Goal: Task Accomplishment & Management: Complete application form

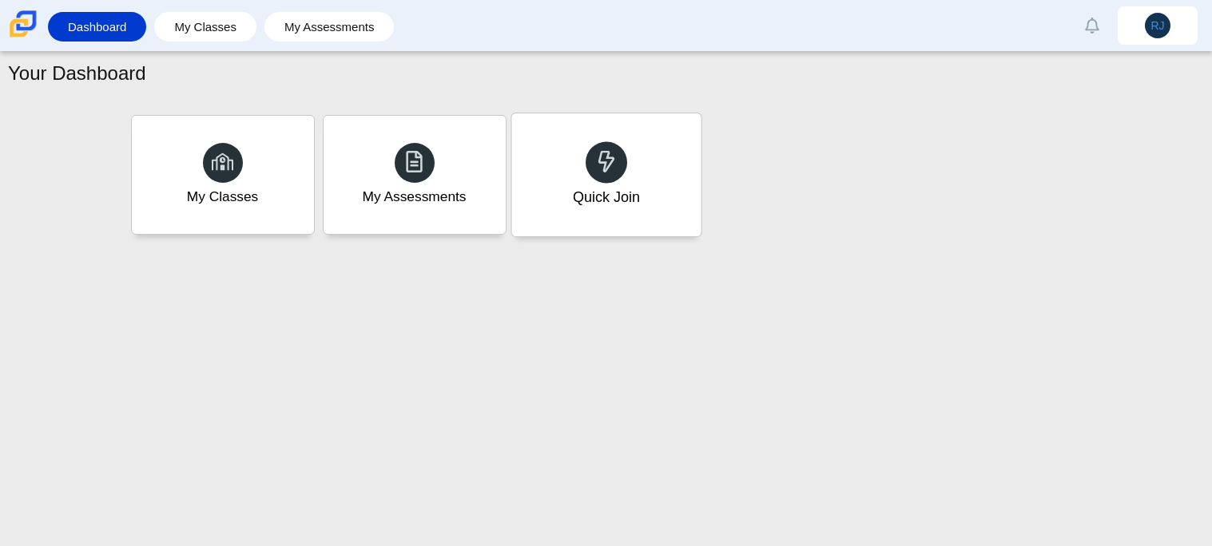
click at [602, 165] on icon at bounding box center [606, 161] width 22 height 22
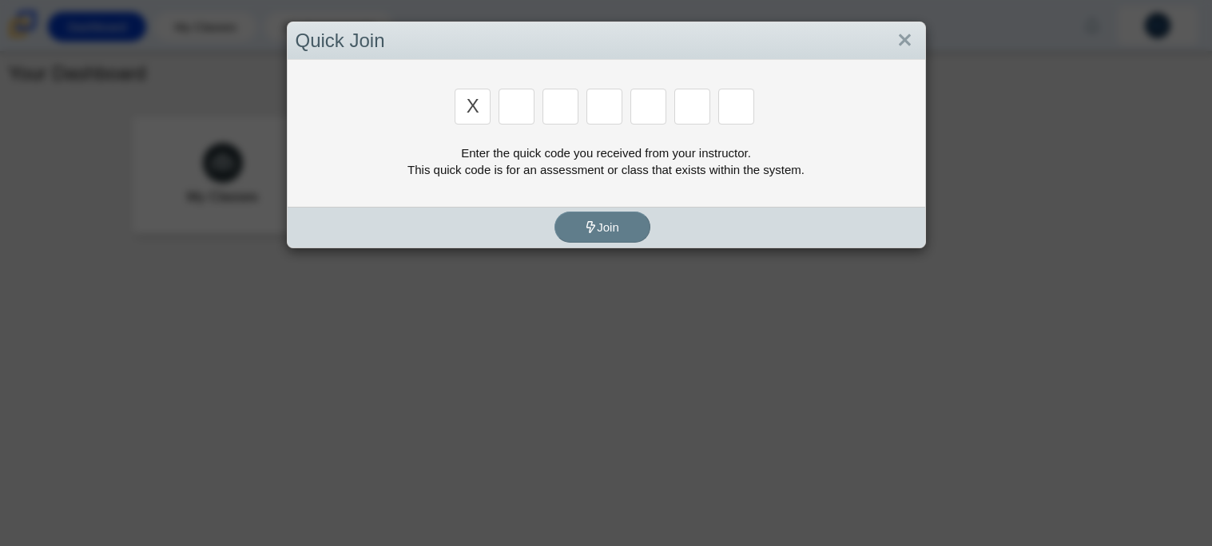
type input "x"
type input "d"
type input "5"
type input "4"
type input "v"
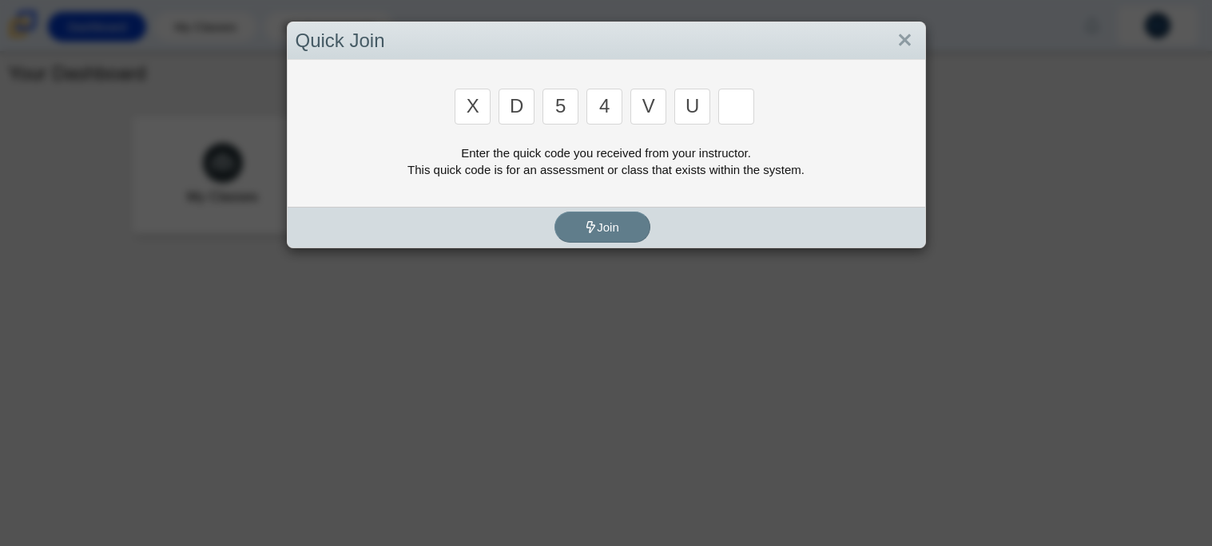
type input "u"
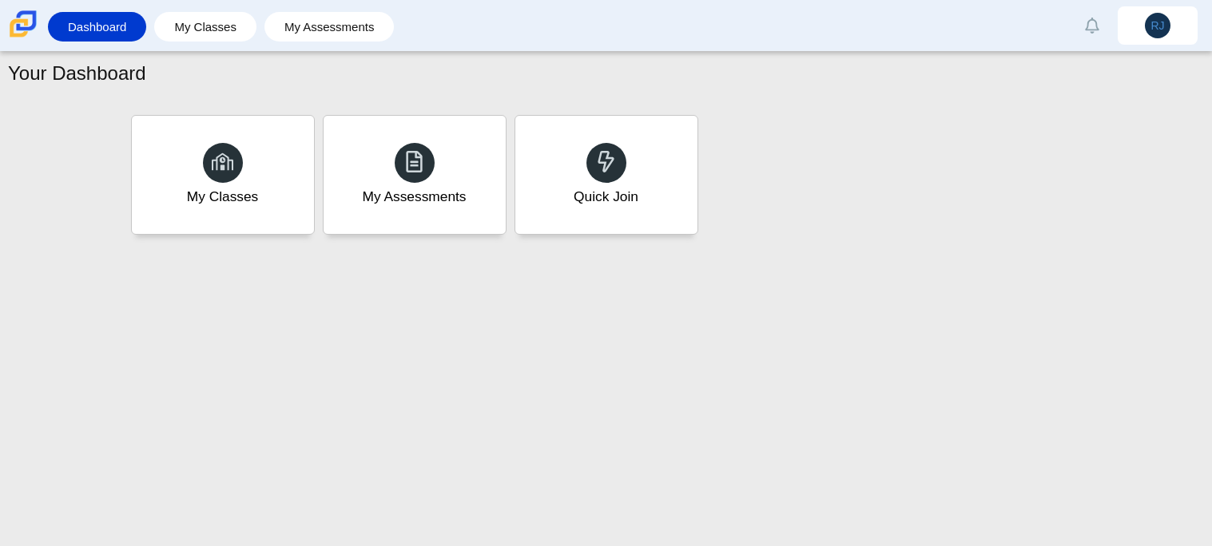
type input "t"
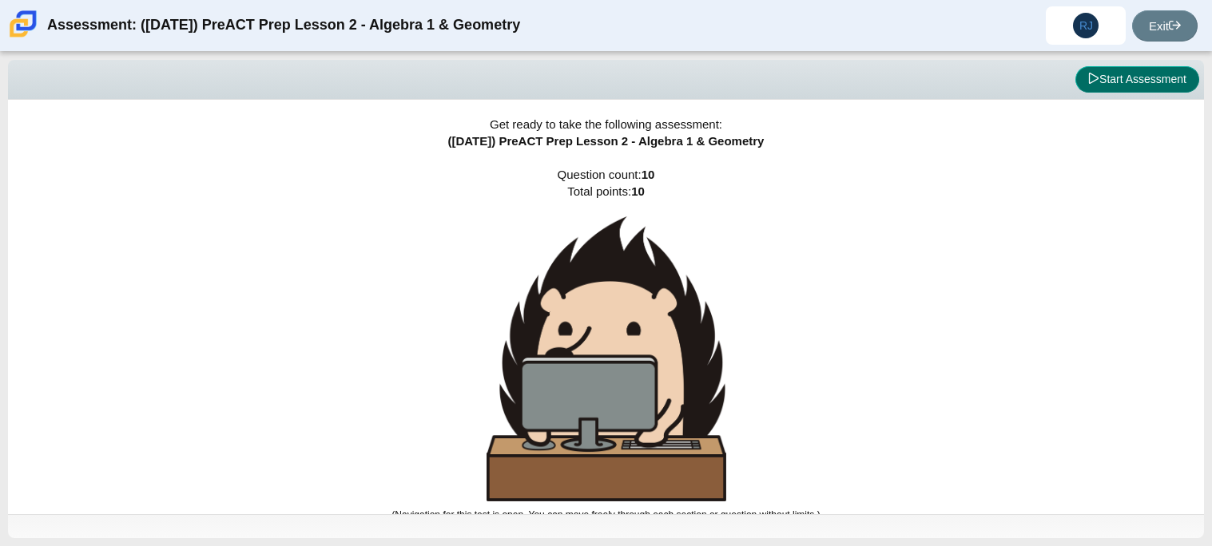
click at [1138, 73] on button "Start Assessment" at bounding box center [1137, 79] width 124 height 27
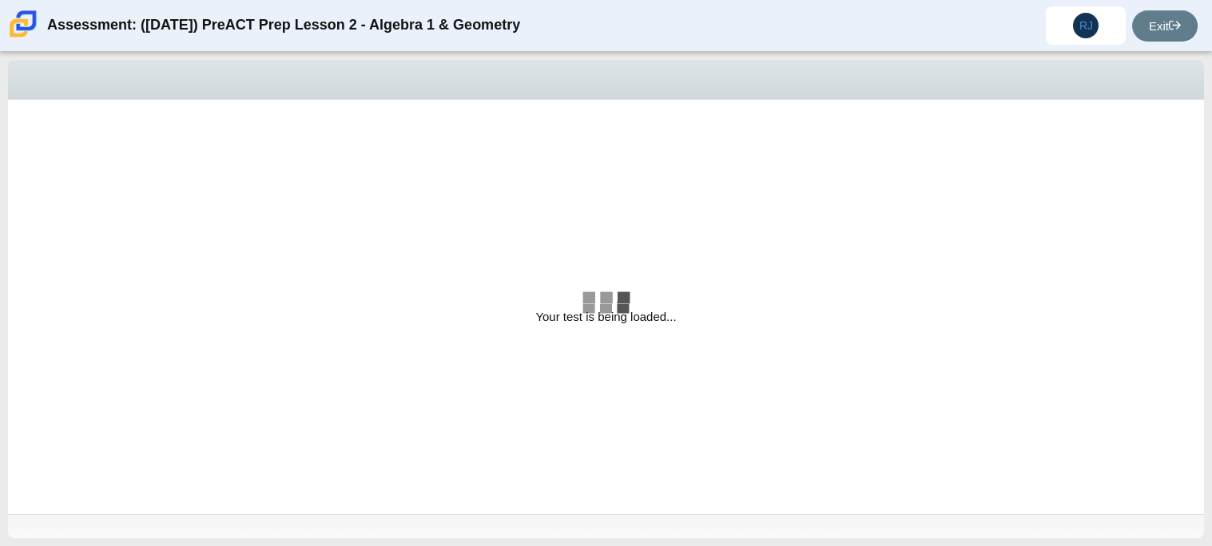
select select "bbf5d072-3e0b-44c4-9a12-6e7c9033f65b"
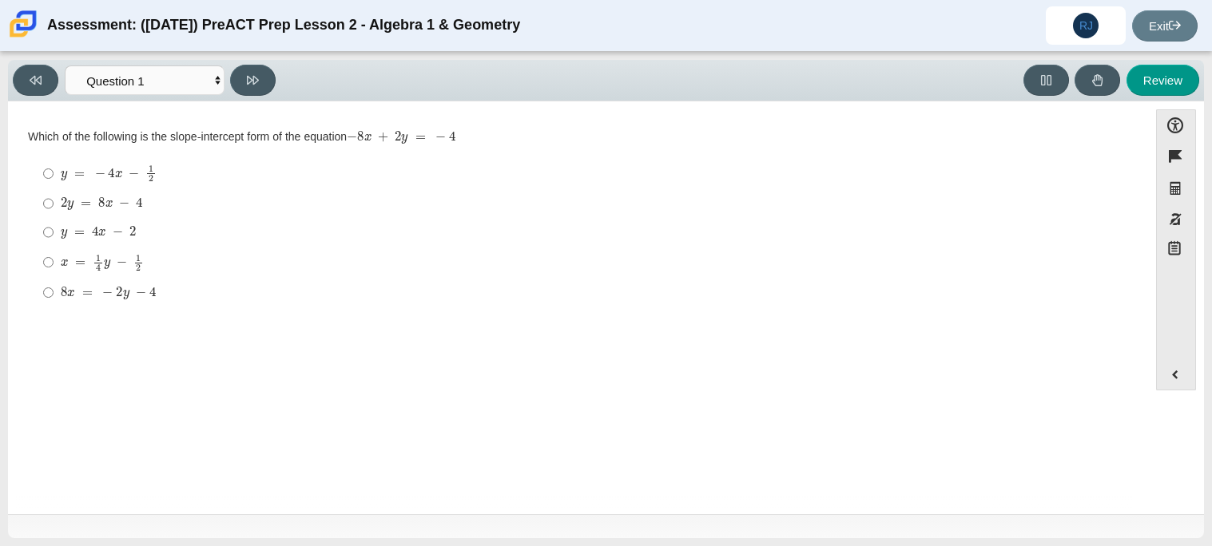
click at [812, 517] on div at bounding box center [606, 526] width 1196 height 24
click at [46, 212] on input "2 y = 8 x − 4 2 y = 8 x − 4" at bounding box center [48, 203] width 10 height 29
radio input "true"
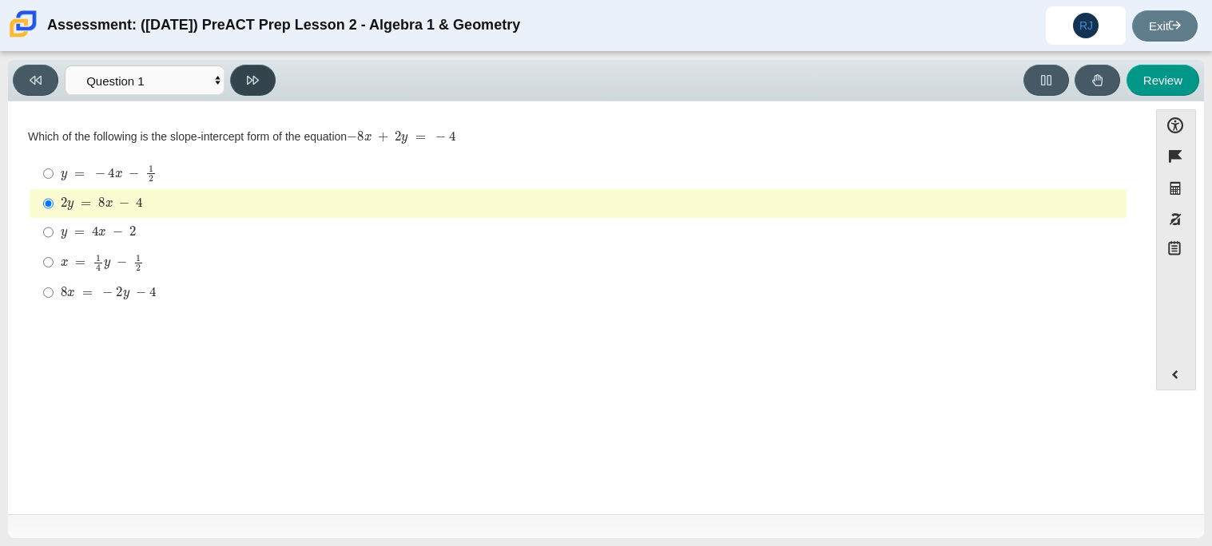
click at [256, 66] on button at bounding box center [253, 80] width 46 height 31
select select "ed62e223-81bd-4cbf-ab48-ab975844bd1f"
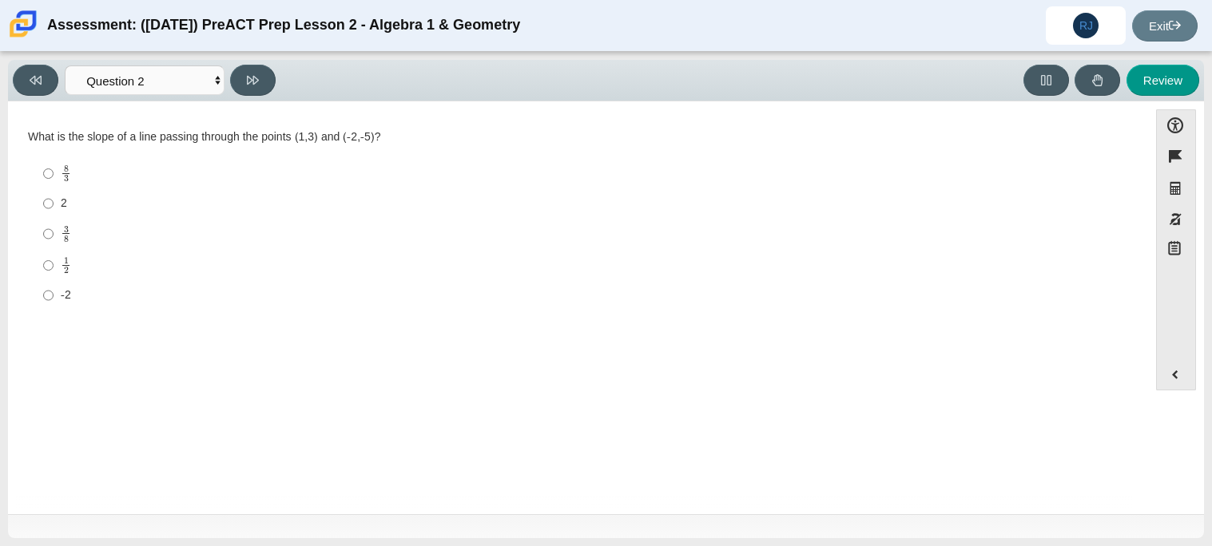
click at [77, 290] on div "-2" at bounding box center [590, 296] width 1059 height 16
click at [54, 290] on input "-2 -2" at bounding box center [48, 295] width 10 height 29
radio input "true"
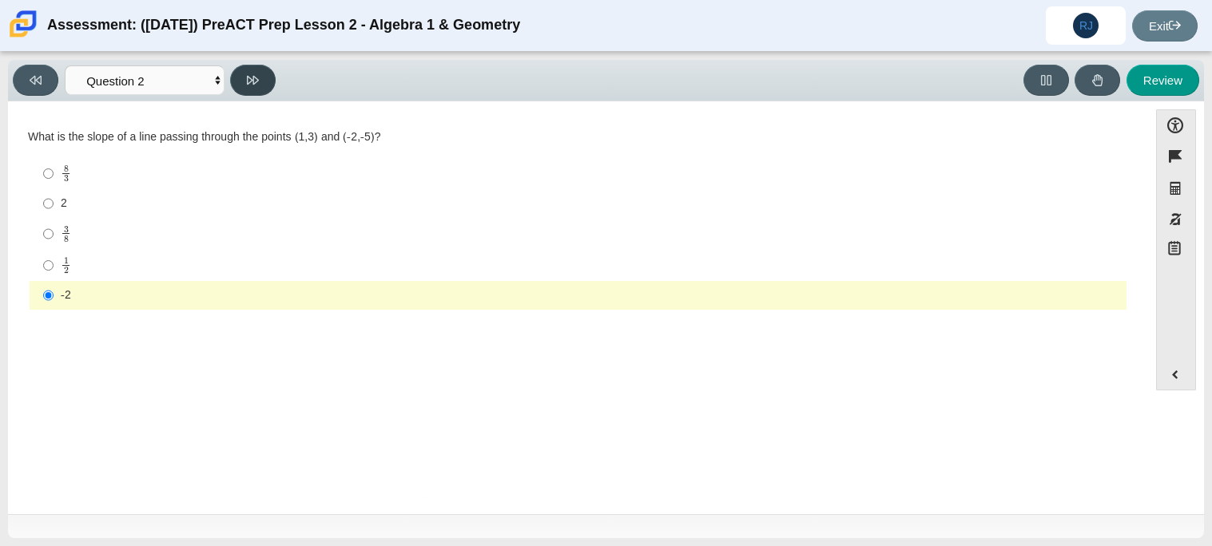
click at [248, 87] on button at bounding box center [253, 80] width 46 height 31
select select "97f4f5fa-a52e-4fed-af51-565bfcdf47cb"
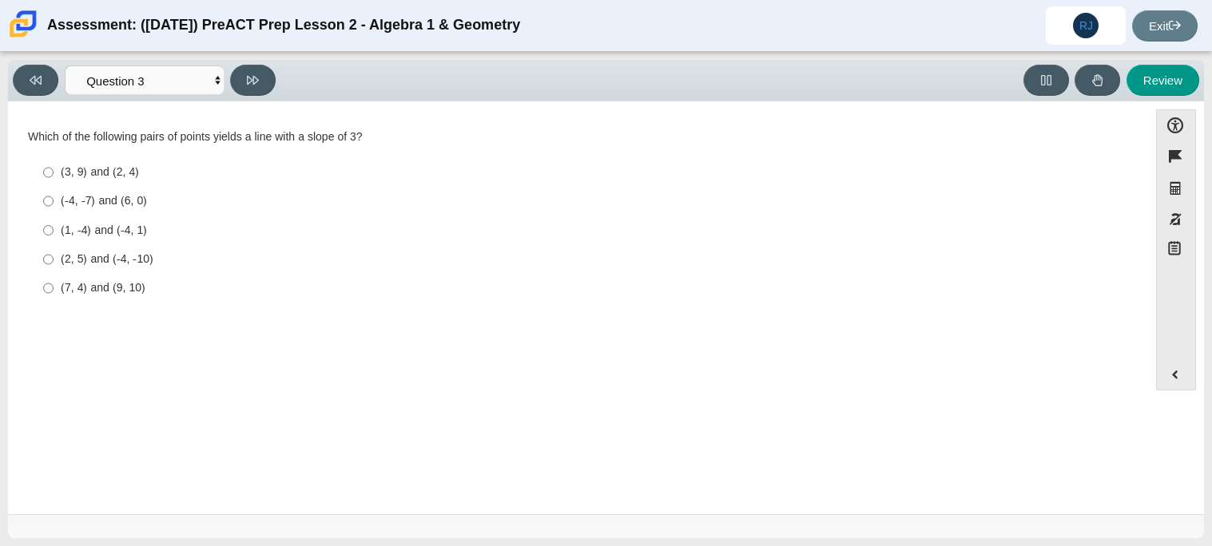
click at [101, 232] on div "(1, -4) and (-4, 1)" at bounding box center [590, 231] width 1059 height 16
click at [54, 232] on input "(1, -4) and (-4, 1) (1, -4) and (-4, 1)" at bounding box center [48, 230] width 10 height 29
radio input "true"
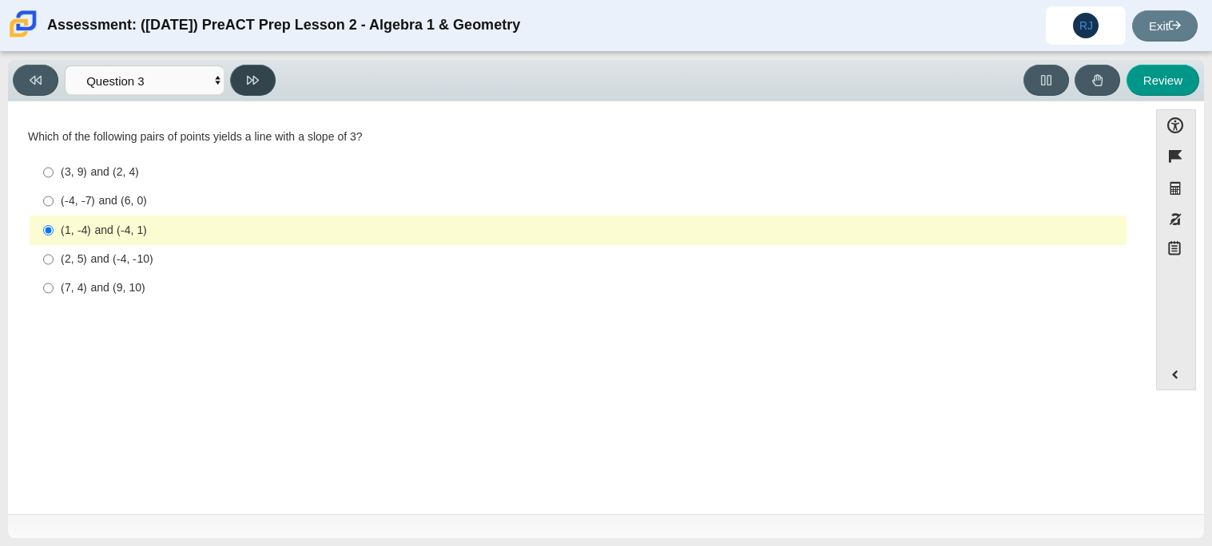
click at [248, 88] on button at bounding box center [253, 80] width 46 height 31
select select "89427bb7-e313-4f00-988f-8b8255897029"
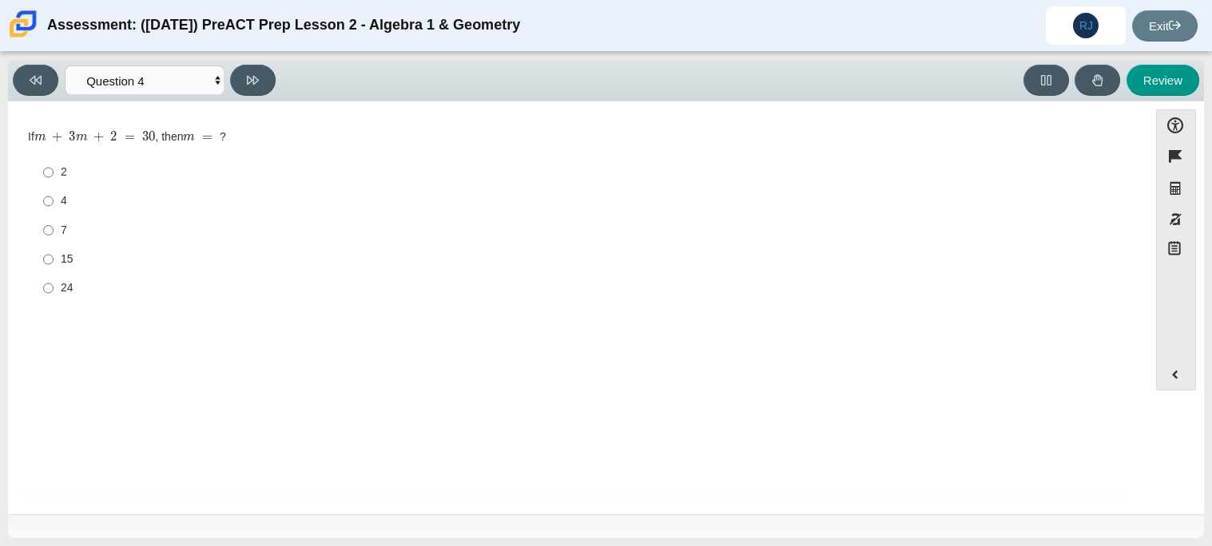
click at [72, 264] on div "15" at bounding box center [590, 260] width 1059 height 16
click at [54, 264] on input "15 15" at bounding box center [48, 259] width 10 height 29
radio input "true"
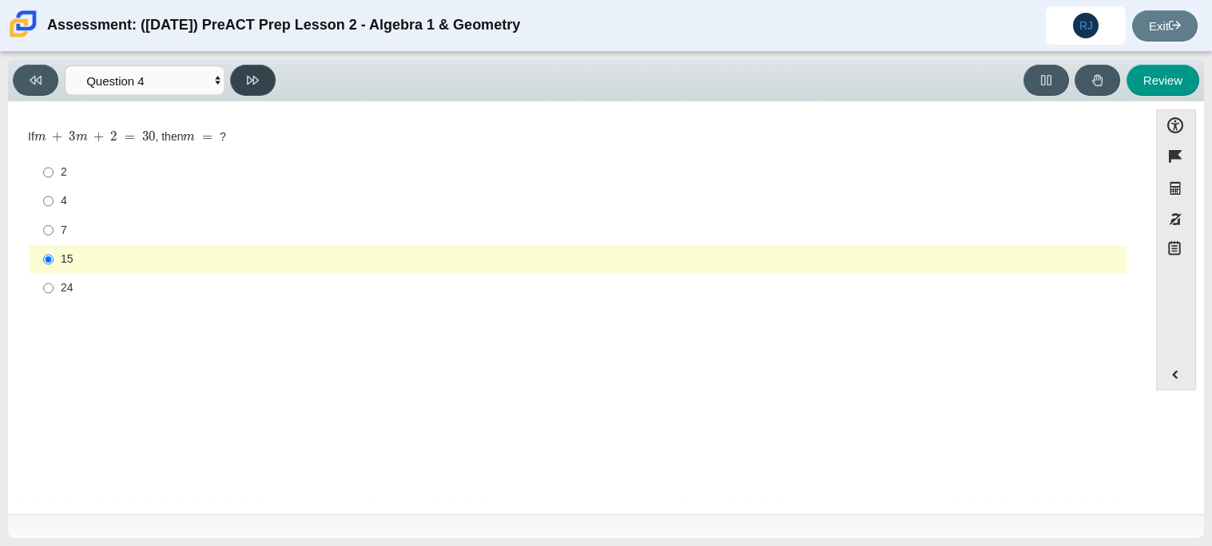
click at [264, 73] on button at bounding box center [253, 80] width 46 height 31
select select "489dcffd-4e6a-49cf-a9d6-ad1d4a911a4e"
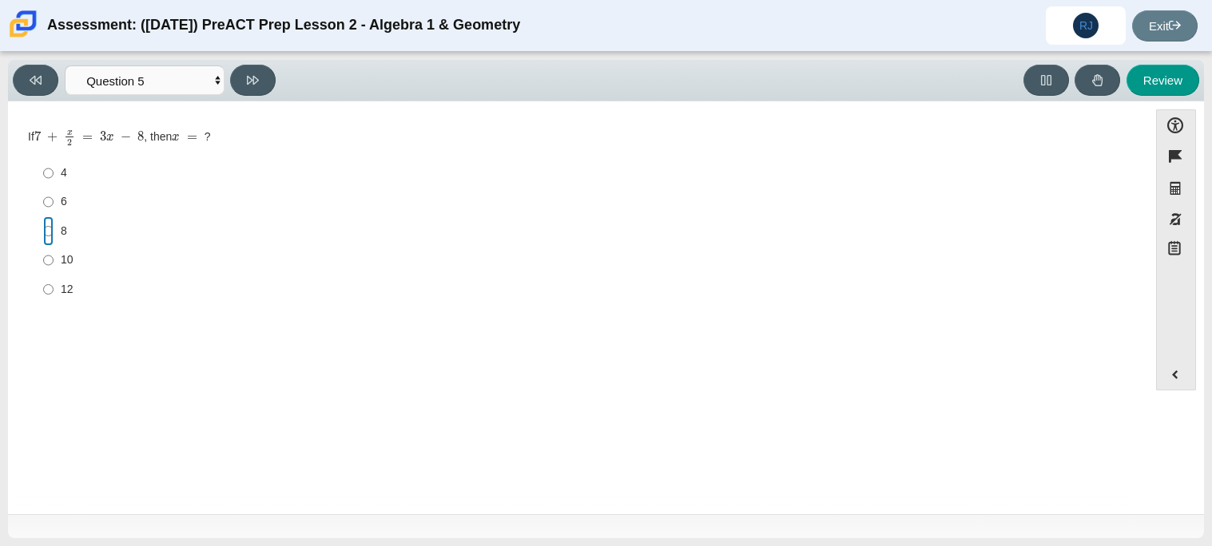
click at [45, 240] on input "8 8" at bounding box center [48, 230] width 10 height 29
radio input "true"
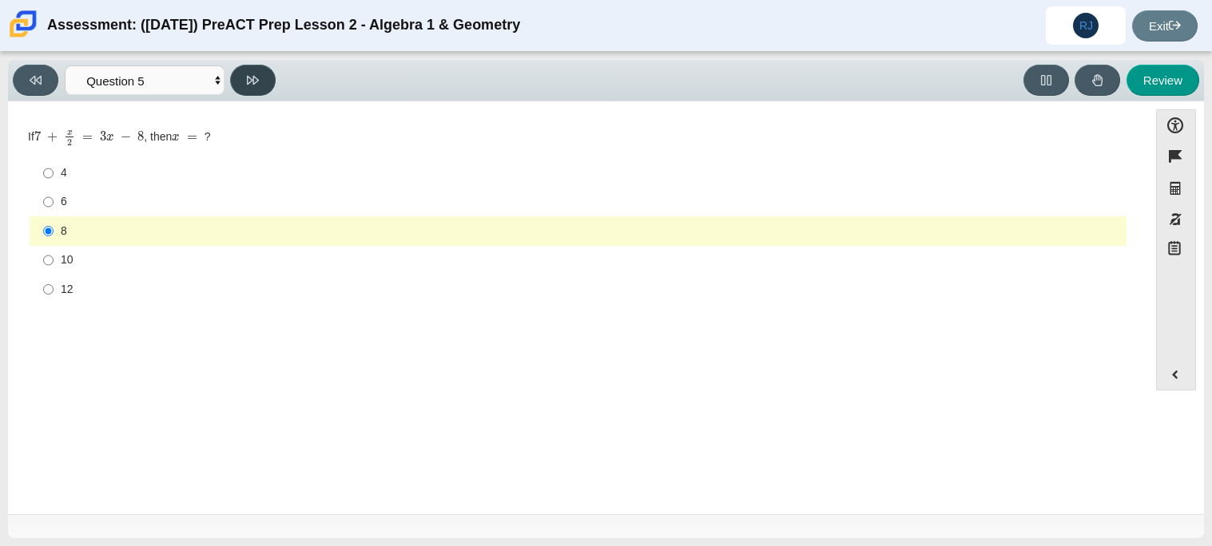
click at [258, 74] on icon at bounding box center [253, 80] width 12 height 12
select select "210571de-36a6-4d8e-a361-ceff8ef801dc"
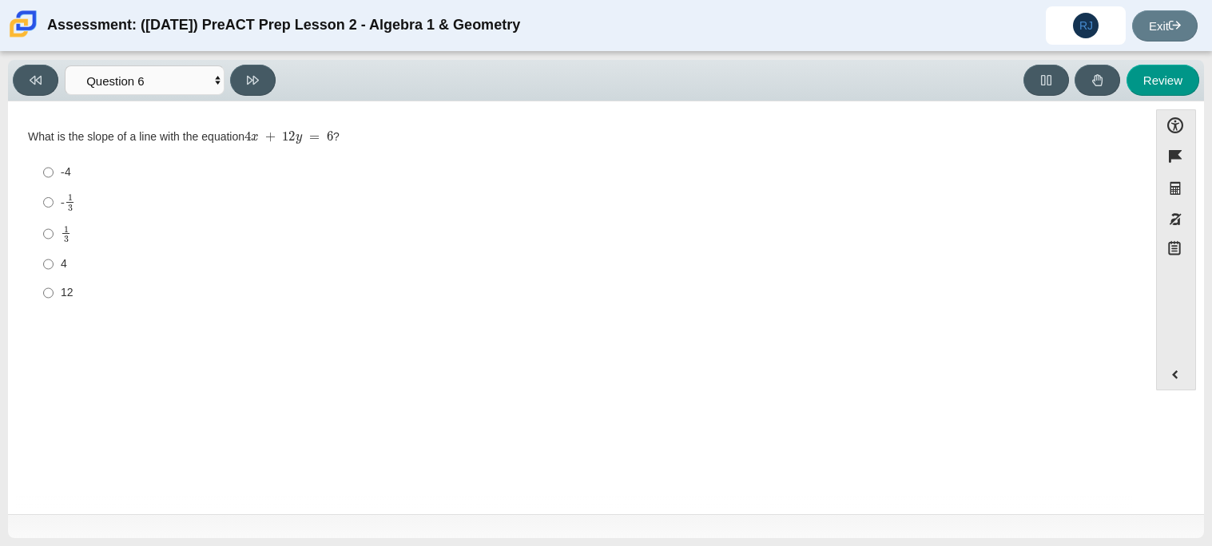
click at [64, 240] on mjx-c "Assessment items" at bounding box center [66, 239] width 5 height 6
click at [54, 240] on input "1 3 1 third" at bounding box center [48, 233] width 10 height 31
radio input "true"
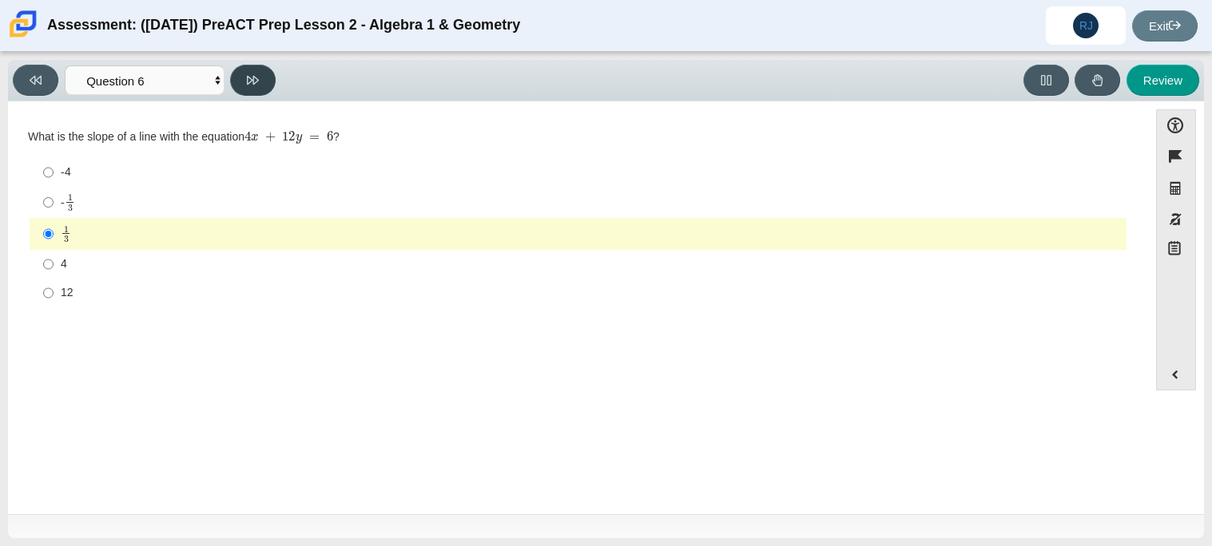
click at [252, 84] on icon at bounding box center [253, 80] width 12 height 12
select select "ec95ace6-bebc-42b8-9428-40567494d4da"
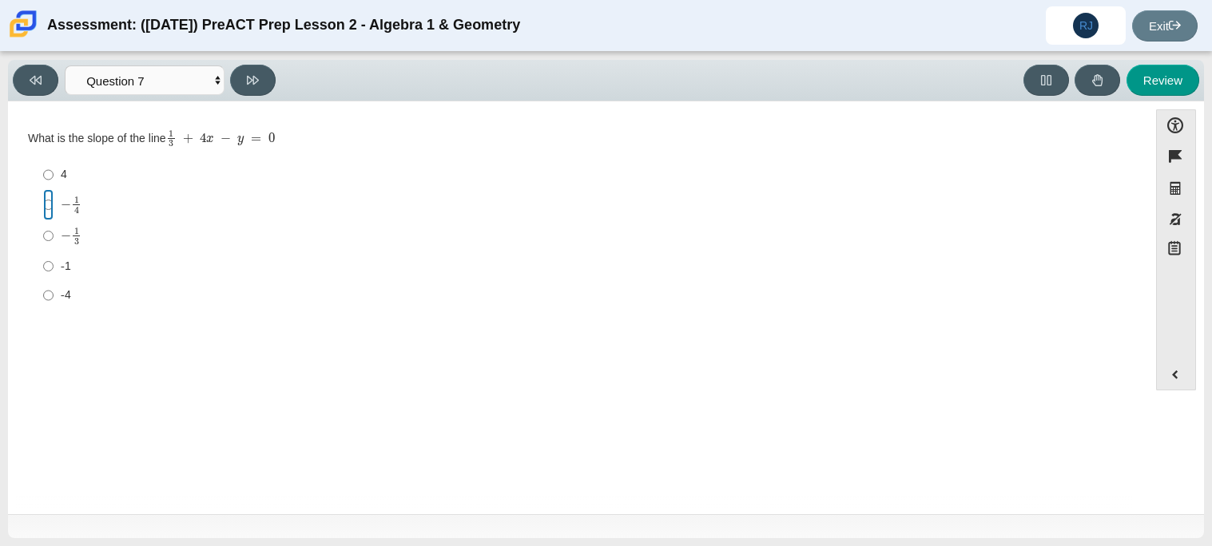
click at [46, 196] on input "− 1 4 negative 1 fourth" at bounding box center [48, 204] width 10 height 31
radio input "true"
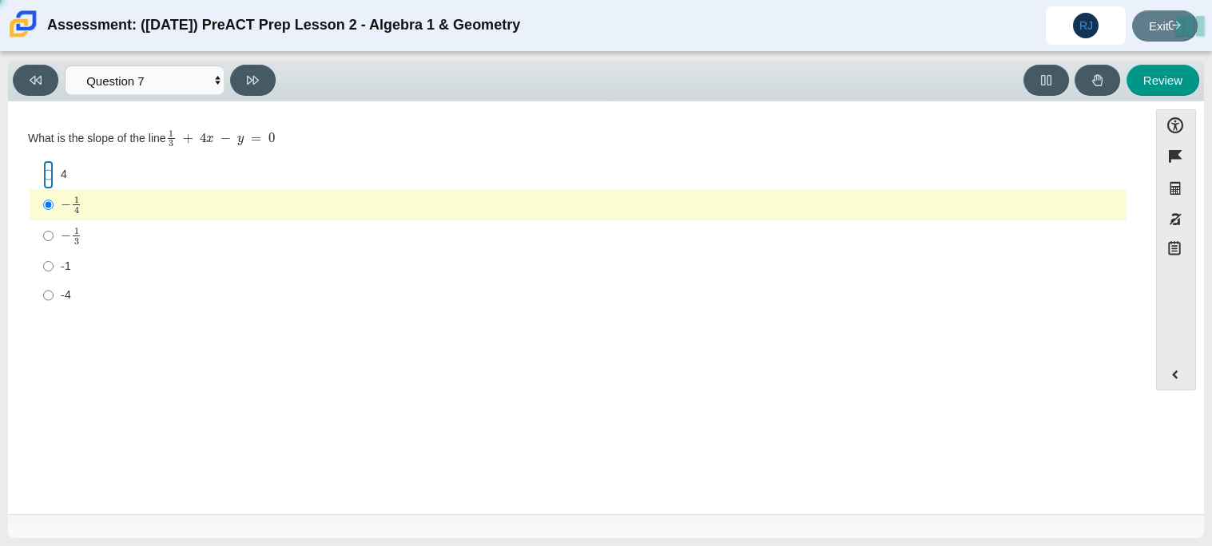
click at [43, 180] on input "4 4" at bounding box center [48, 175] width 10 height 29
radio input "true"
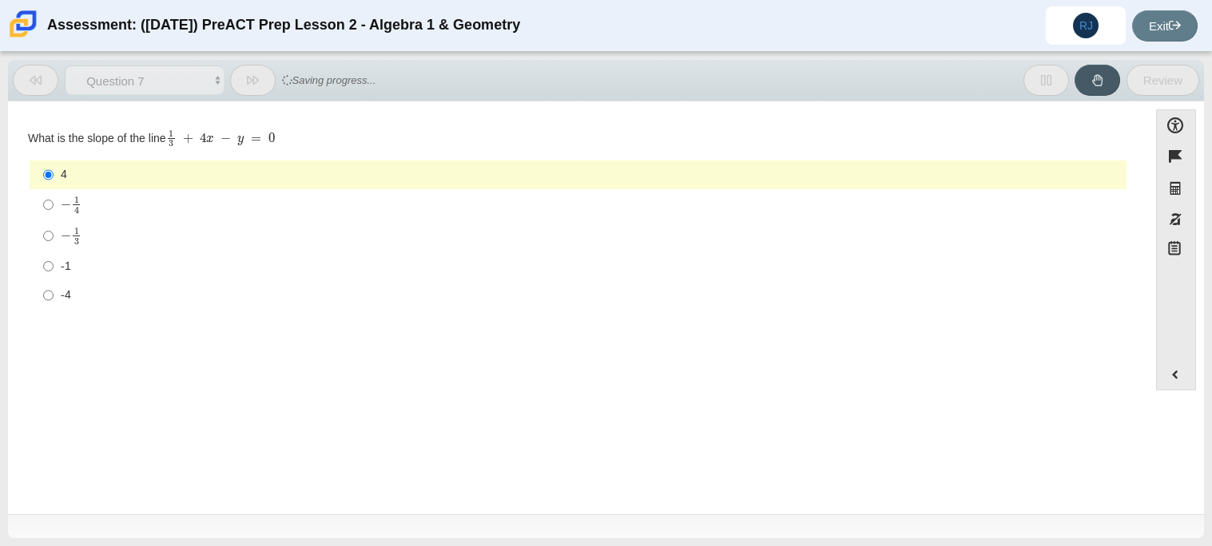
click at [141, 235] on div "− 1 3" at bounding box center [590, 236] width 1059 height 18
click at [54, 235] on input "− 1 3 negative 1 third" at bounding box center [48, 235] width 10 height 31
radio input "true"
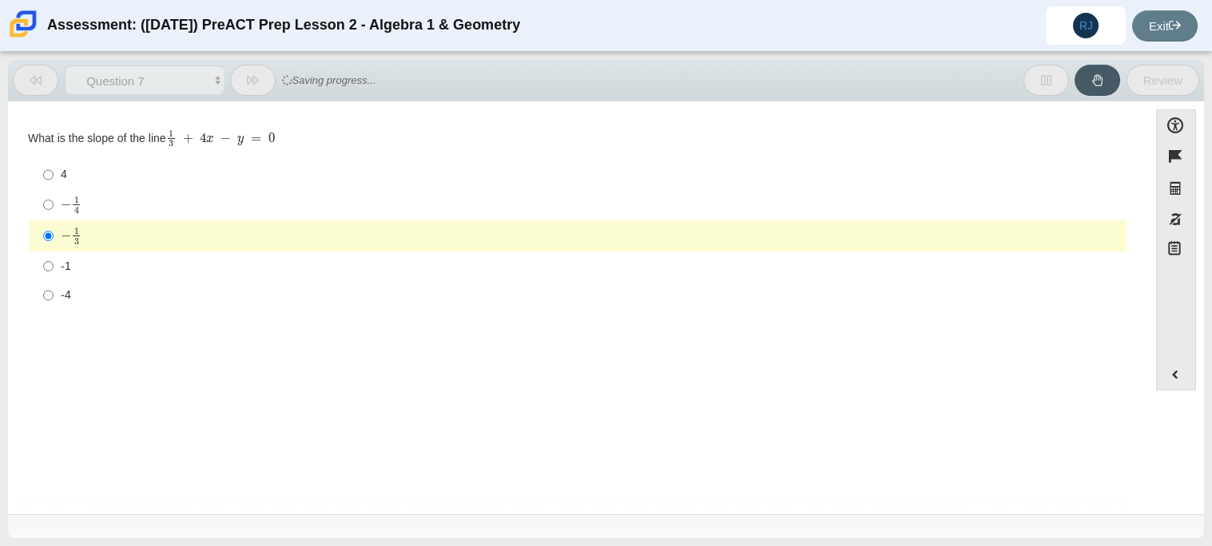
click at [136, 212] on div "− 1 4" at bounding box center [590, 205] width 1059 height 18
click at [54, 212] on input "− 1 4 negative 1 fourth" at bounding box center [48, 204] width 10 height 31
radio input "true"
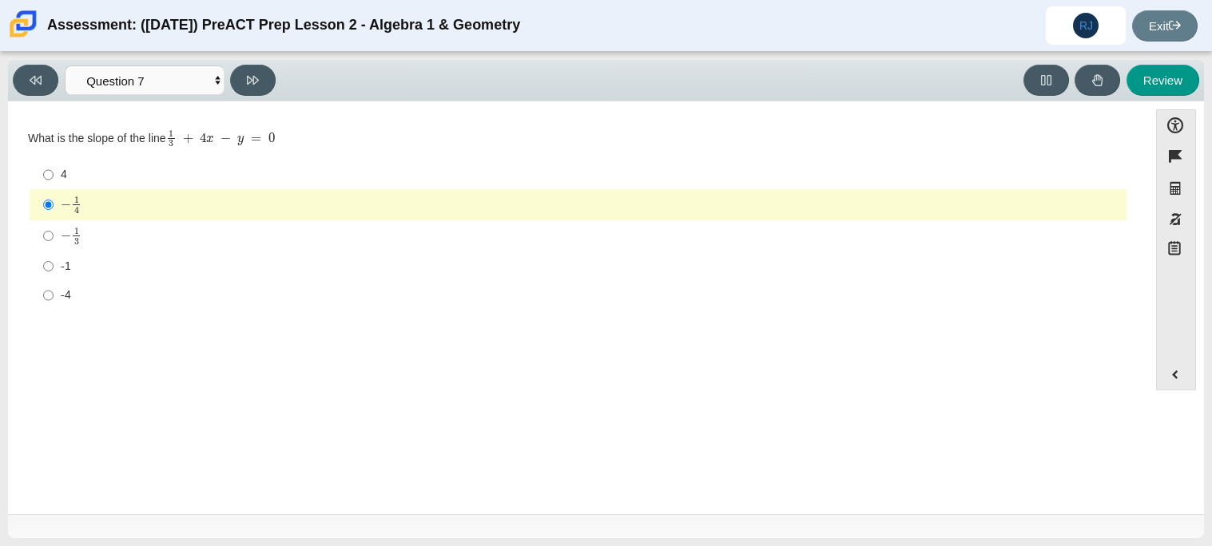
click at [275, 73] on div "Viewing Question 7 of 10 in Pacing Mode Questions Question 1 Question 2 Questio…" at bounding box center [147, 80] width 269 height 31
click at [273, 73] on button at bounding box center [253, 80] width 46 height 31
select select "ce81fe10-bf29-4b5e-8bd7-4f47f2fed4d8"
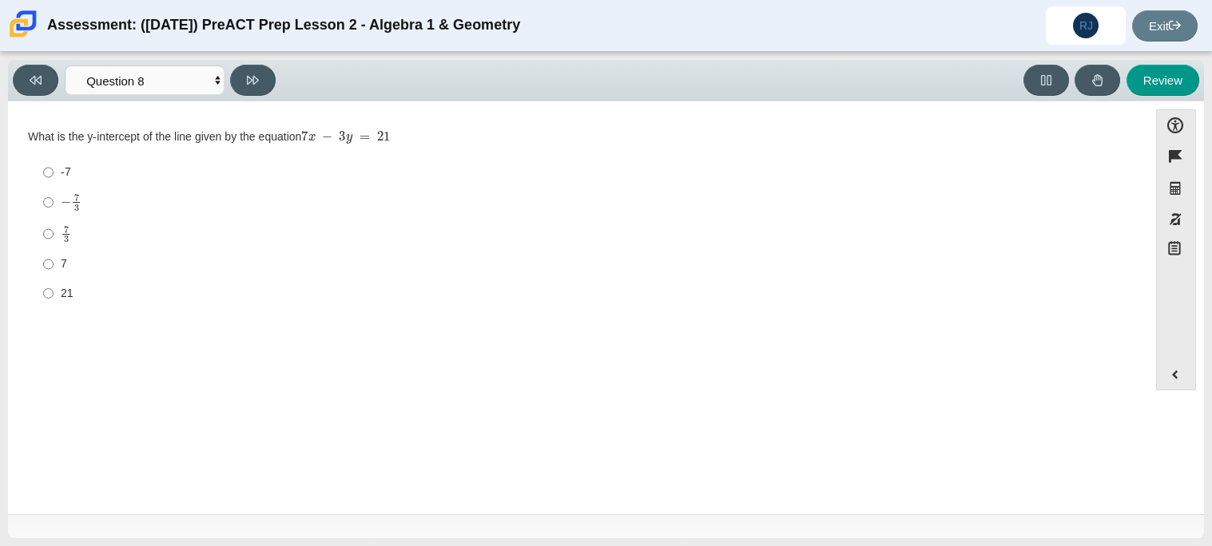
click at [167, 207] on div "− 7 3" at bounding box center [590, 202] width 1059 height 18
click at [54, 207] on input "− 7 3 negative 7 thirds" at bounding box center [48, 202] width 10 height 31
radio input "true"
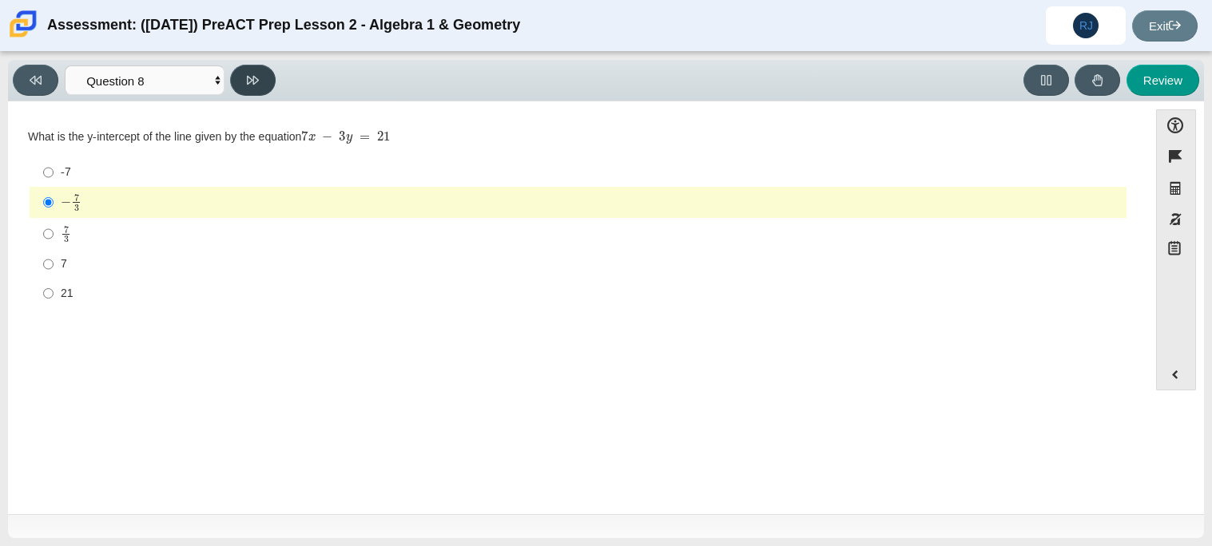
click at [260, 81] on button at bounding box center [253, 80] width 46 height 31
select select "14773eaf-2ca1-47ae-afe7-a624a56f34b3"
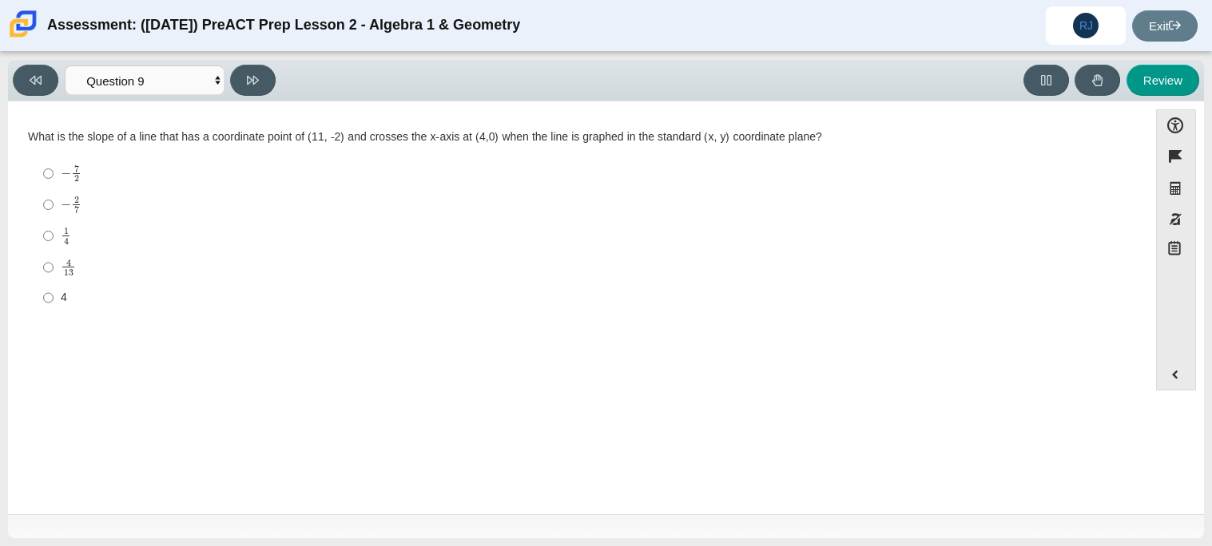
click at [85, 264] on div "4 13" at bounding box center [590, 268] width 1059 height 18
click at [54, 264] on input "4 13 4 over 13" at bounding box center [48, 267] width 10 height 31
radio input "true"
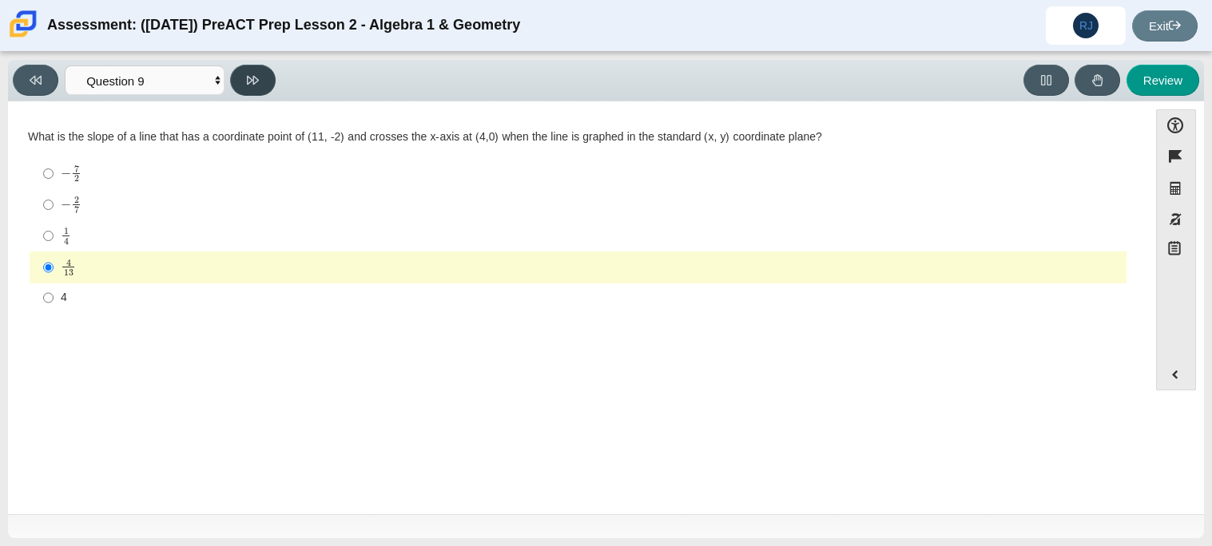
click at [256, 71] on button at bounding box center [253, 80] width 46 height 31
select select "96b71634-eacb-4f7e-8aef-411727d9bcba"
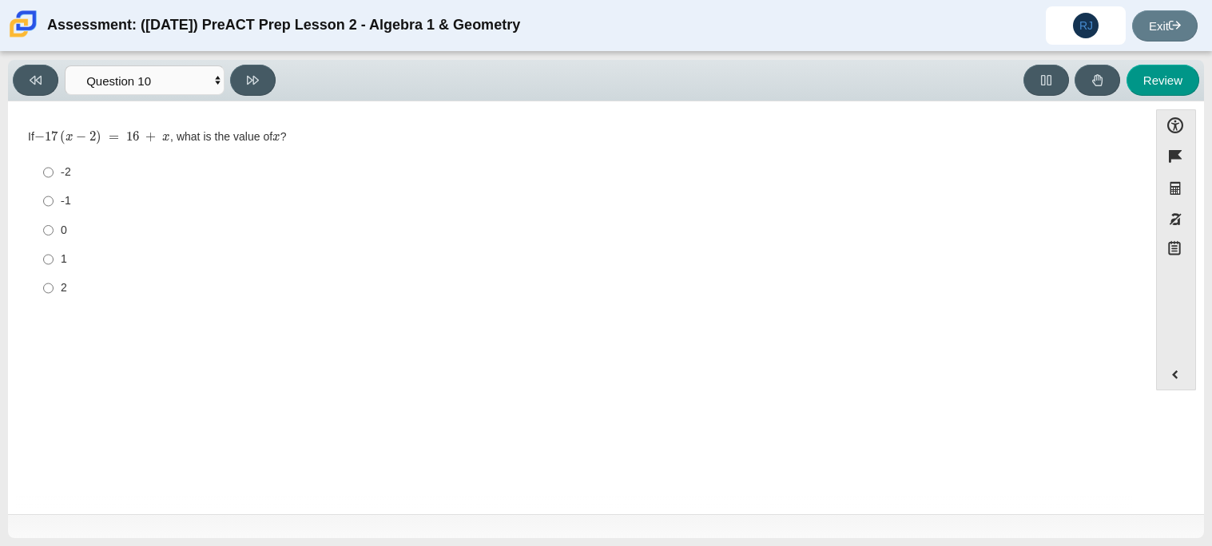
click at [94, 240] on label "0 0" at bounding box center [579, 230] width 1094 height 29
click at [54, 240] on input "0 0" at bounding box center [48, 230] width 10 height 29
radio input "true"
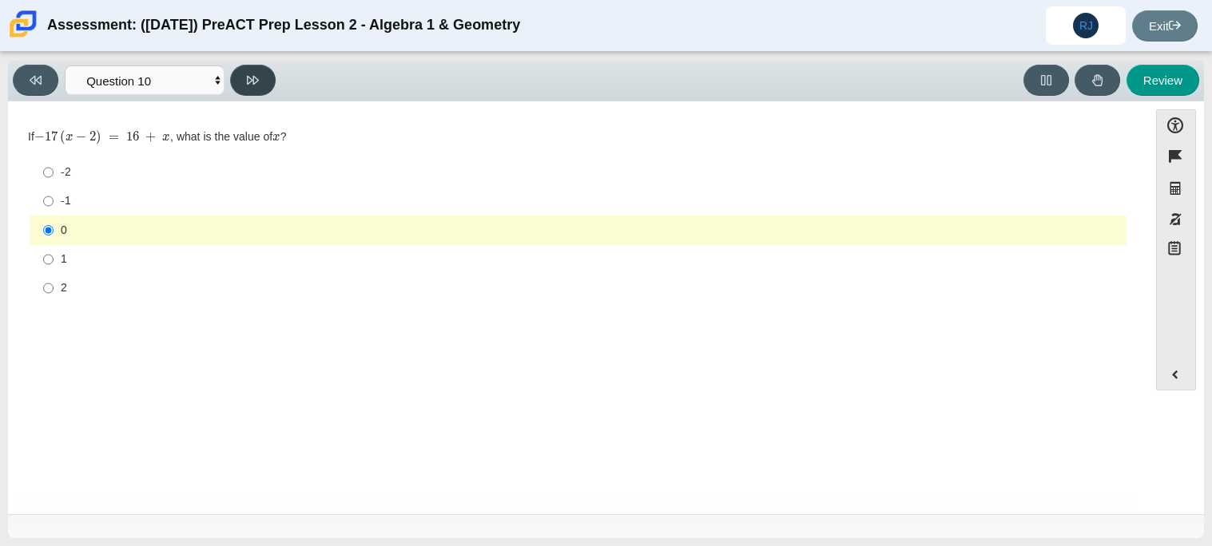
click at [265, 68] on button at bounding box center [253, 80] width 46 height 31
select select "review"
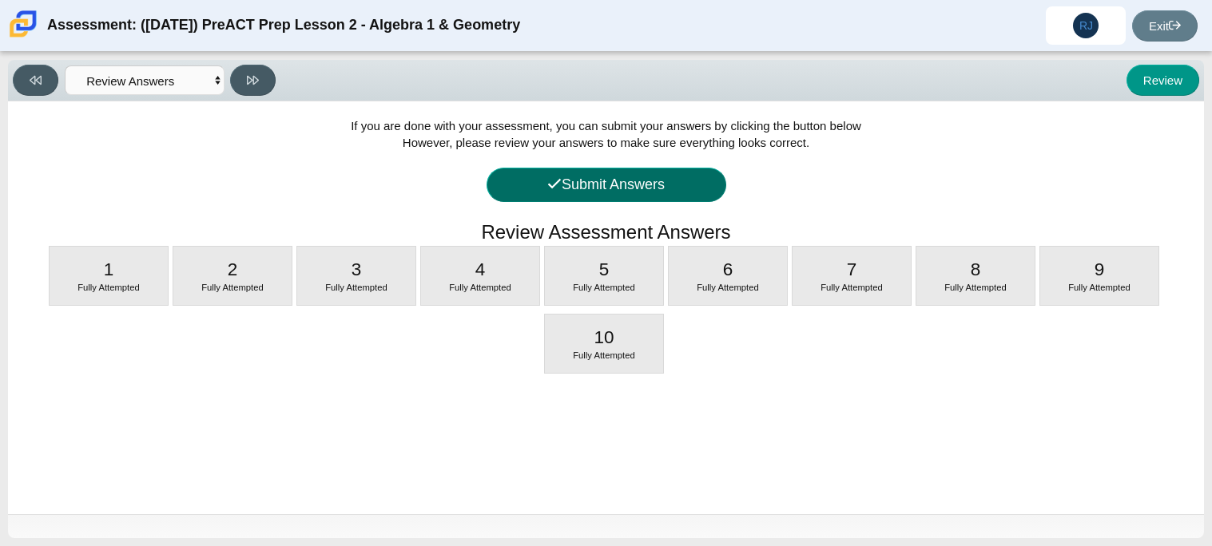
click at [560, 188] on button "Submit Answers" at bounding box center [606, 185] width 240 height 34
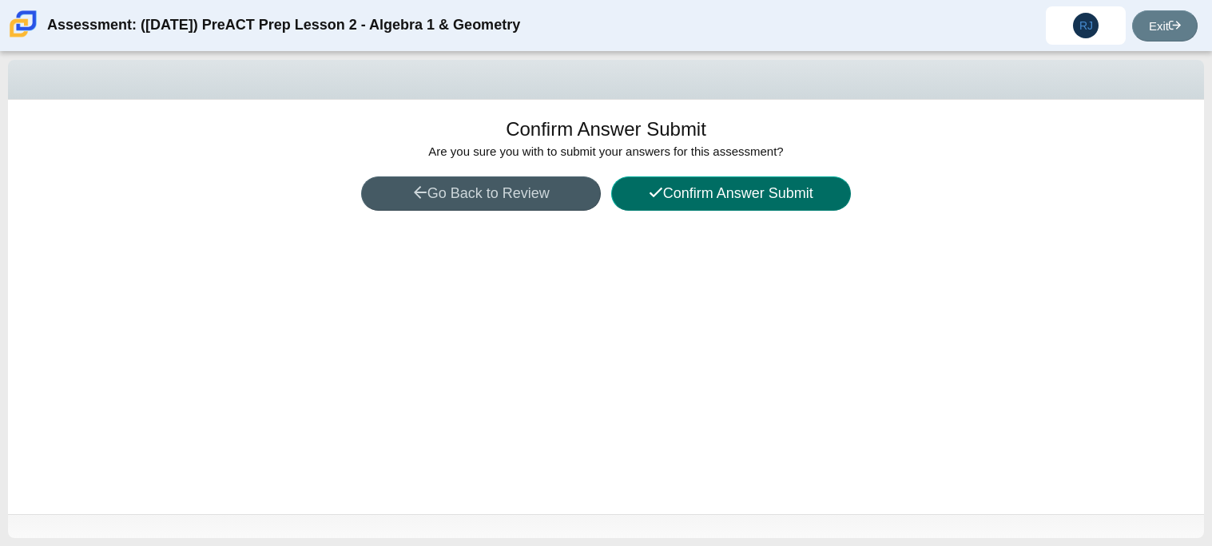
click at [677, 185] on button "Confirm Answer Submit" at bounding box center [731, 194] width 240 height 34
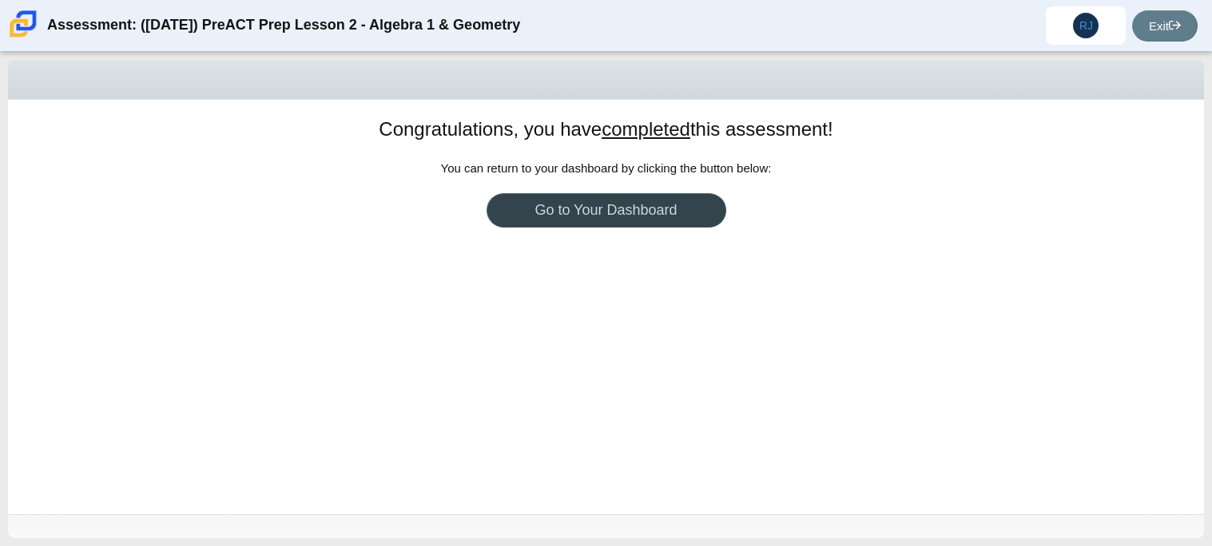
click at [596, 220] on link "Go to Your Dashboard" at bounding box center [606, 210] width 240 height 34
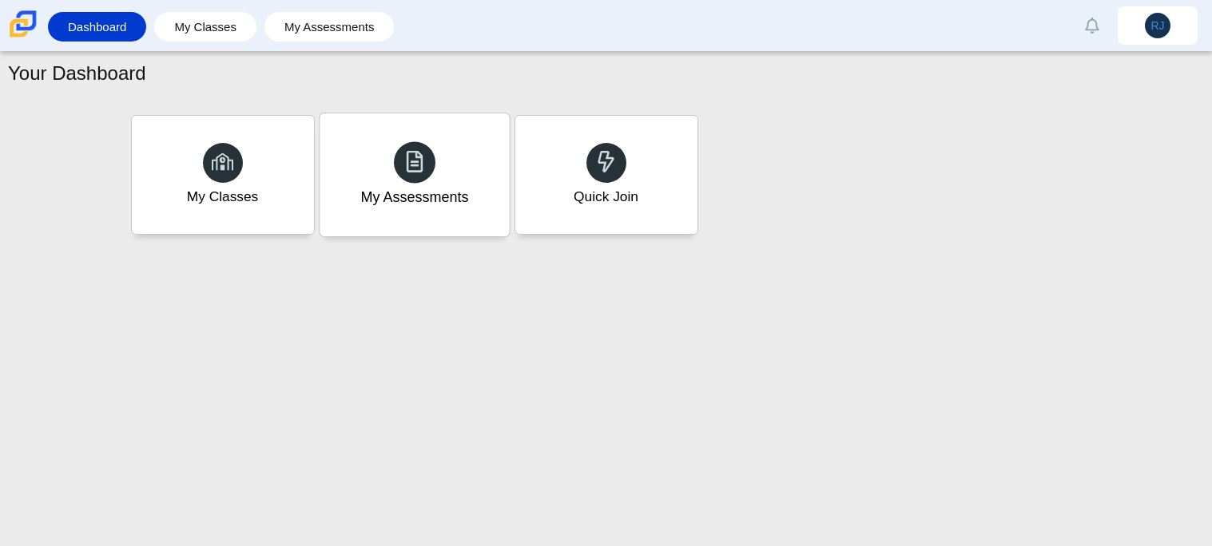
click at [340, 211] on div "My Assessments" at bounding box center [414, 174] width 189 height 123
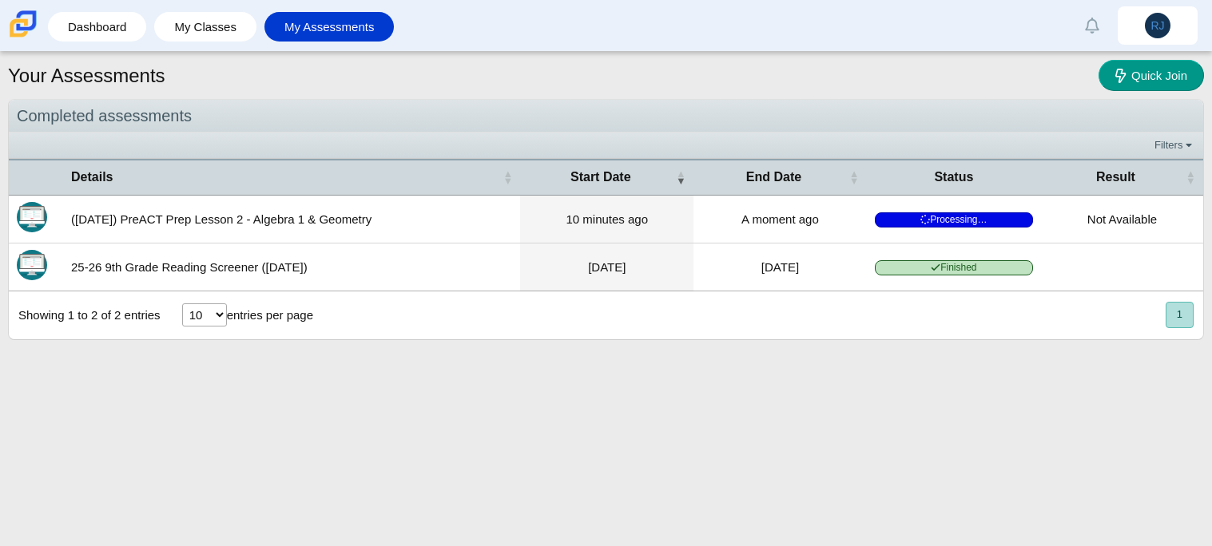
click at [836, 259] on td "[DATE]" at bounding box center [779, 268] width 173 height 48
click at [191, 312] on select "10 25 50 100" at bounding box center [204, 315] width 45 height 23
click at [254, 357] on div "Completed assessments Filters Show only: Loading… Details Start Date End Date S…" at bounding box center [606, 236] width 1196 height 274
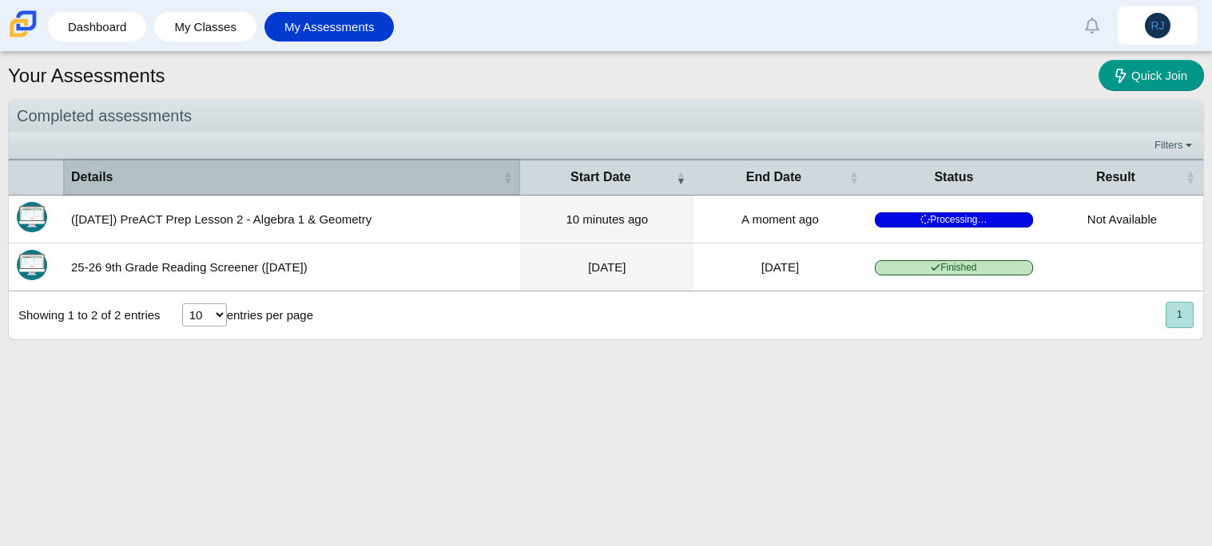
click at [163, 173] on span "Details" at bounding box center [285, 178] width 428 height 18
